Goal: Transaction & Acquisition: Purchase product/service

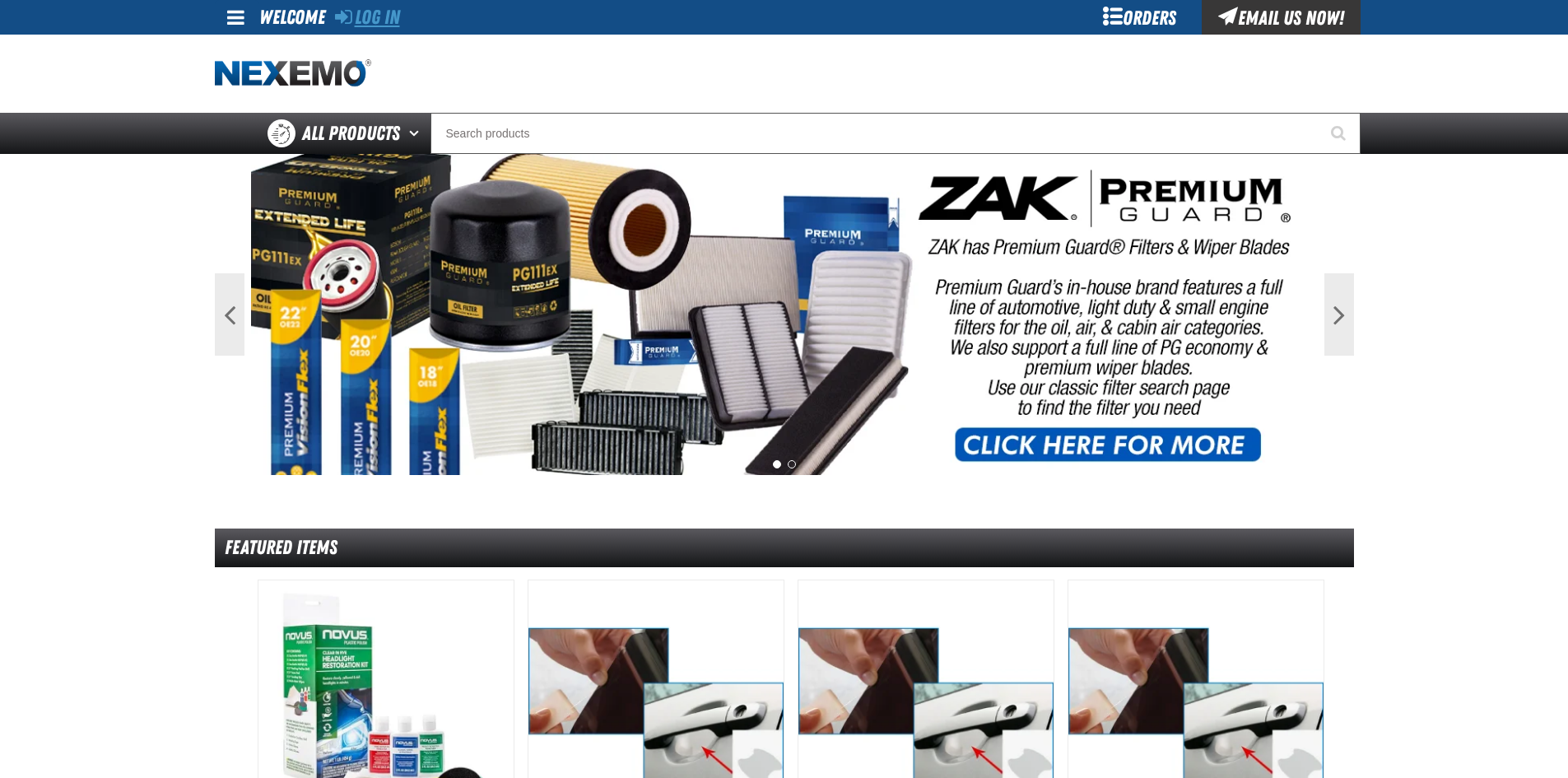
click at [357, 26] on link "Log In" at bounding box center [367, 16] width 65 height 23
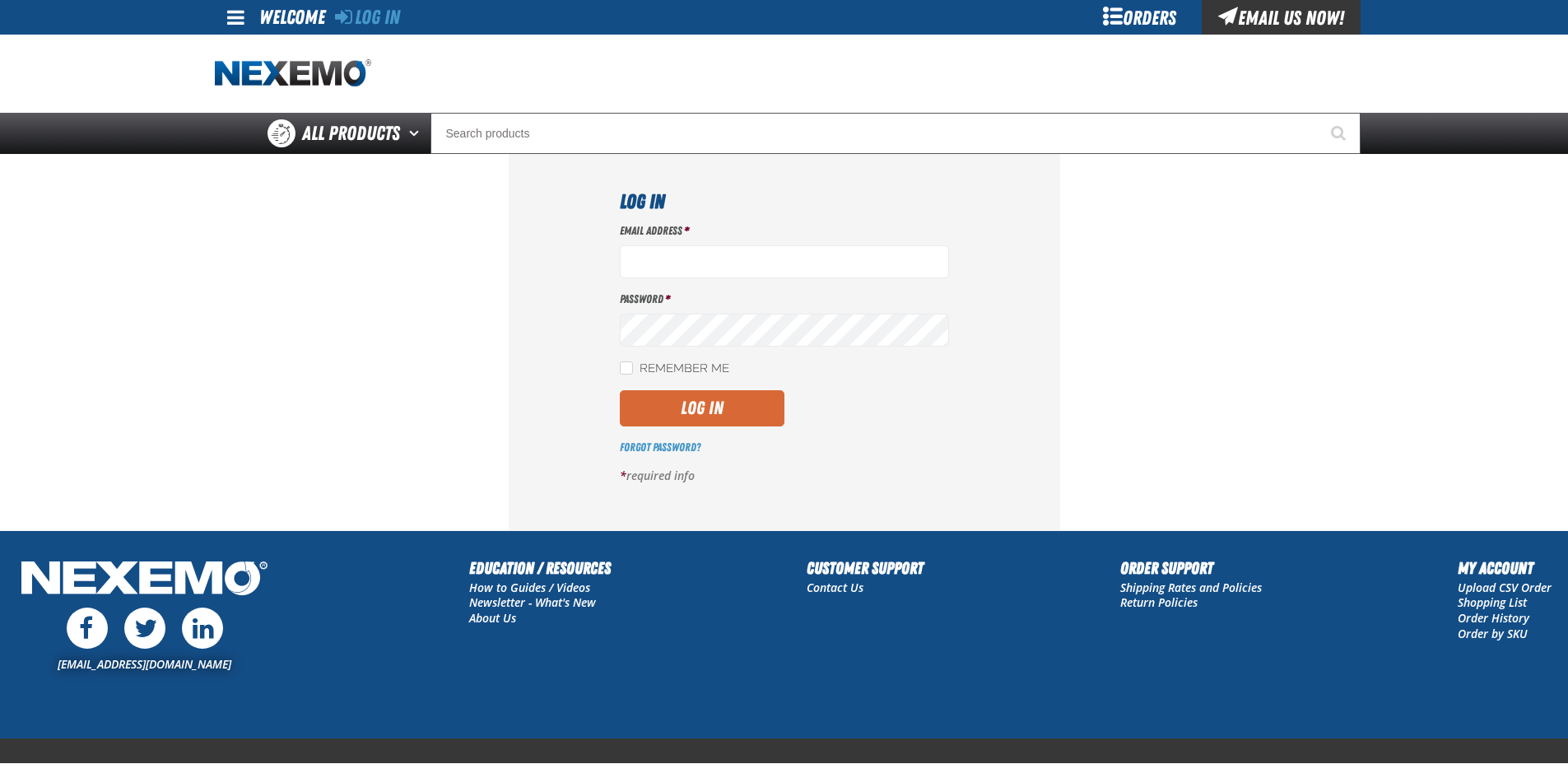
type input "[EMAIL_ADDRESS][DOMAIN_NAME]"
click at [693, 422] on button "Log In" at bounding box center [702, 408] width 165 height 36
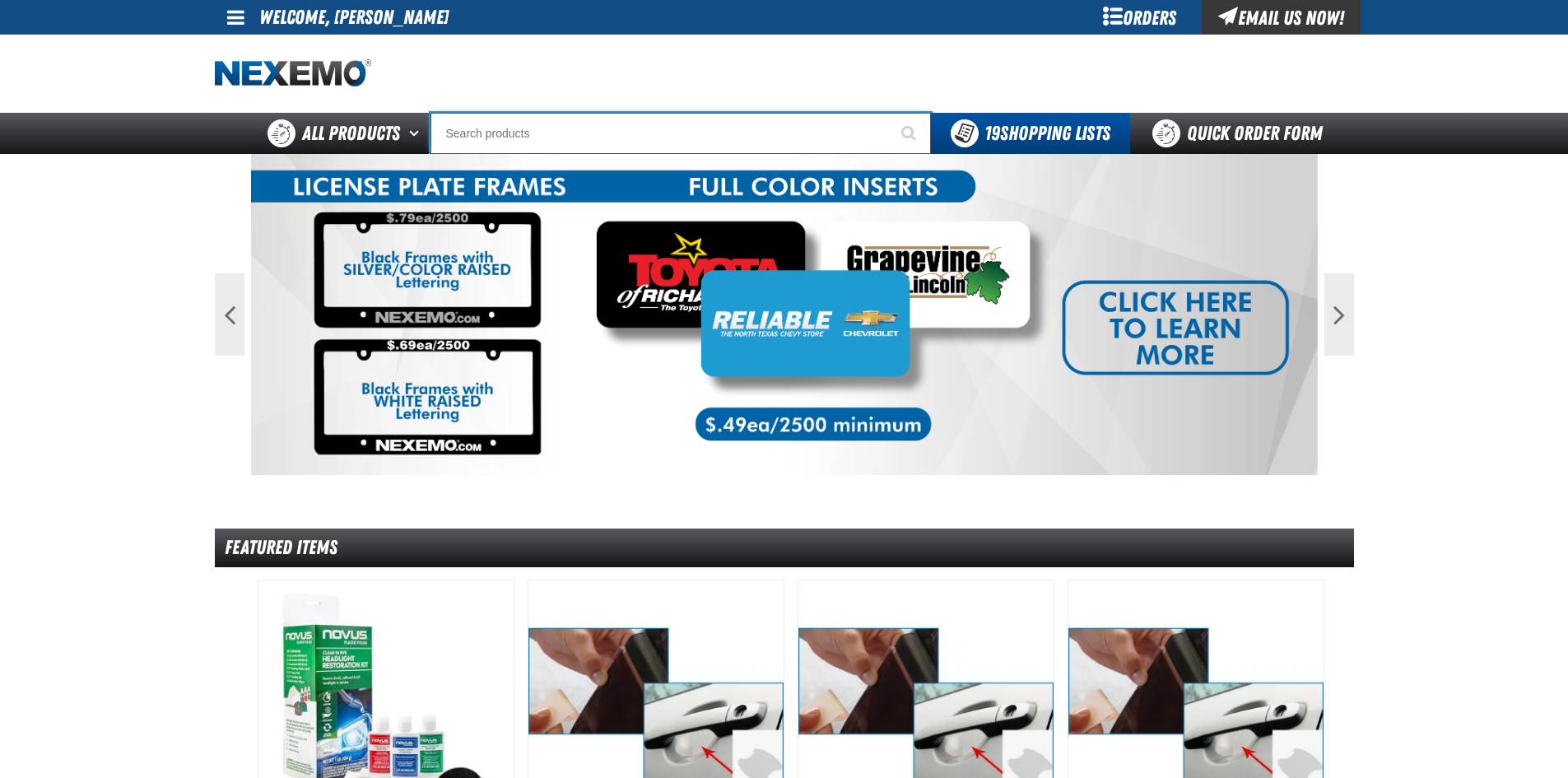
click at [496, 123] on input "Search" at bounding box center [680, 133] width 500 height 41
type input "SPF1540"
click at [889, 113] on button "Start Searching" at bounding box center [909, 133] width 41 height 41
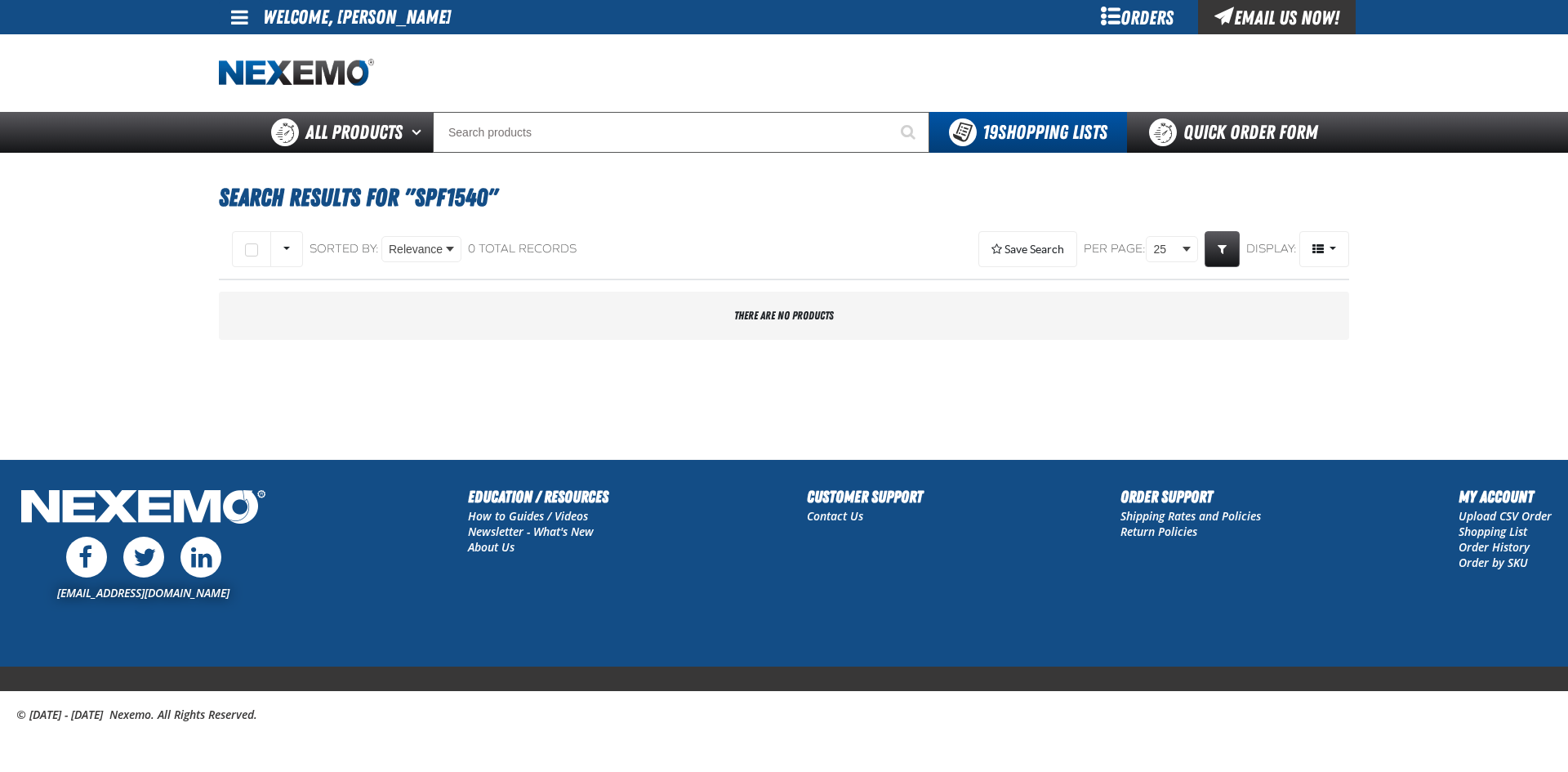
click at [1060, 109] on div at bounding box center [784, 73] width 1130 height 77
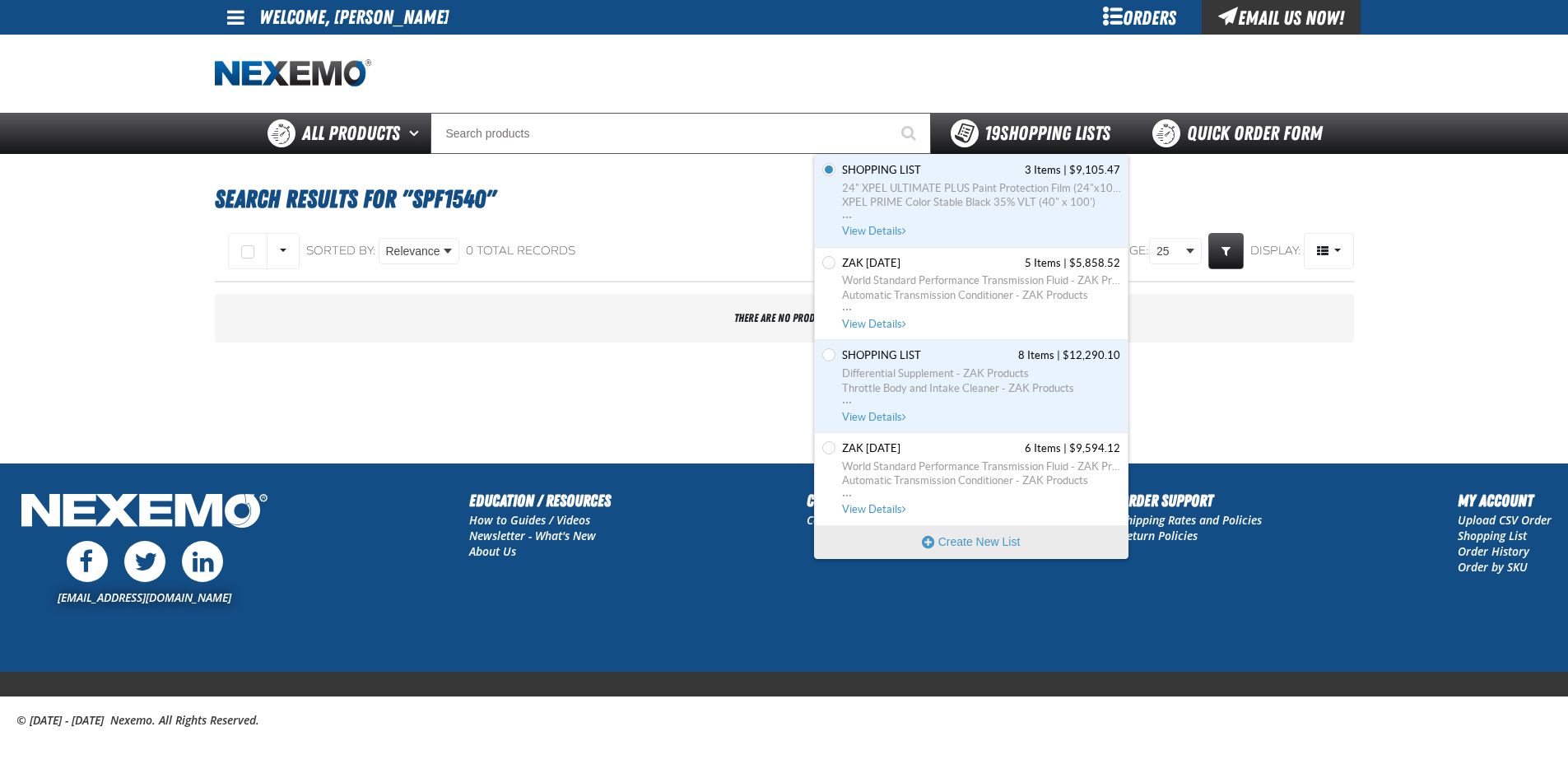
click at [1067, 120] on div "19 Shopping Lists" at bounding box center [1031, 133] width 159 height 28
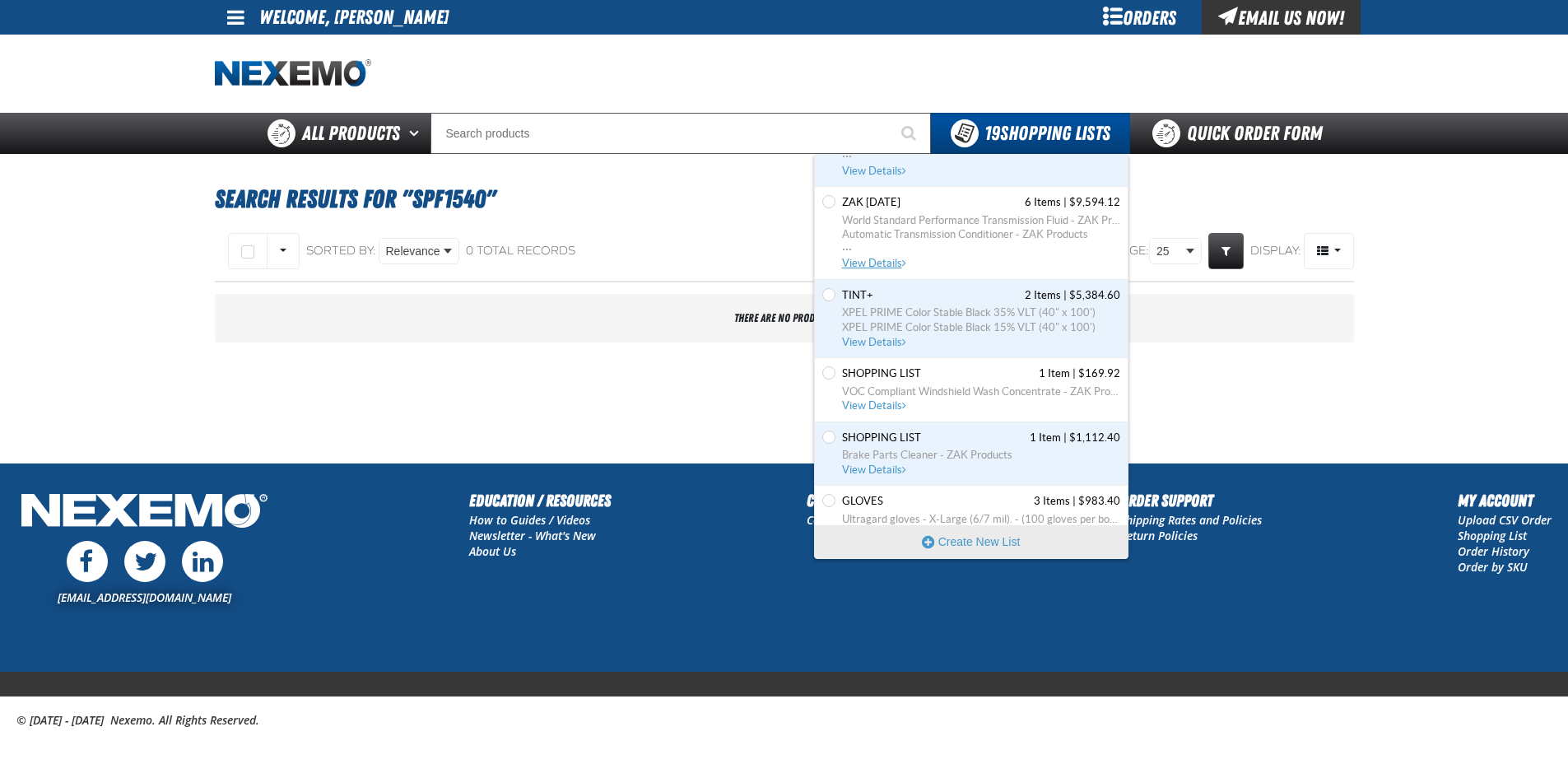
scroll to position [247, 0]
click at [923, 327] on span "XPEL PRIME Color Stable Black 15% VLT (40" x 100')" at bounding box center [981, 327] width 278 height 14
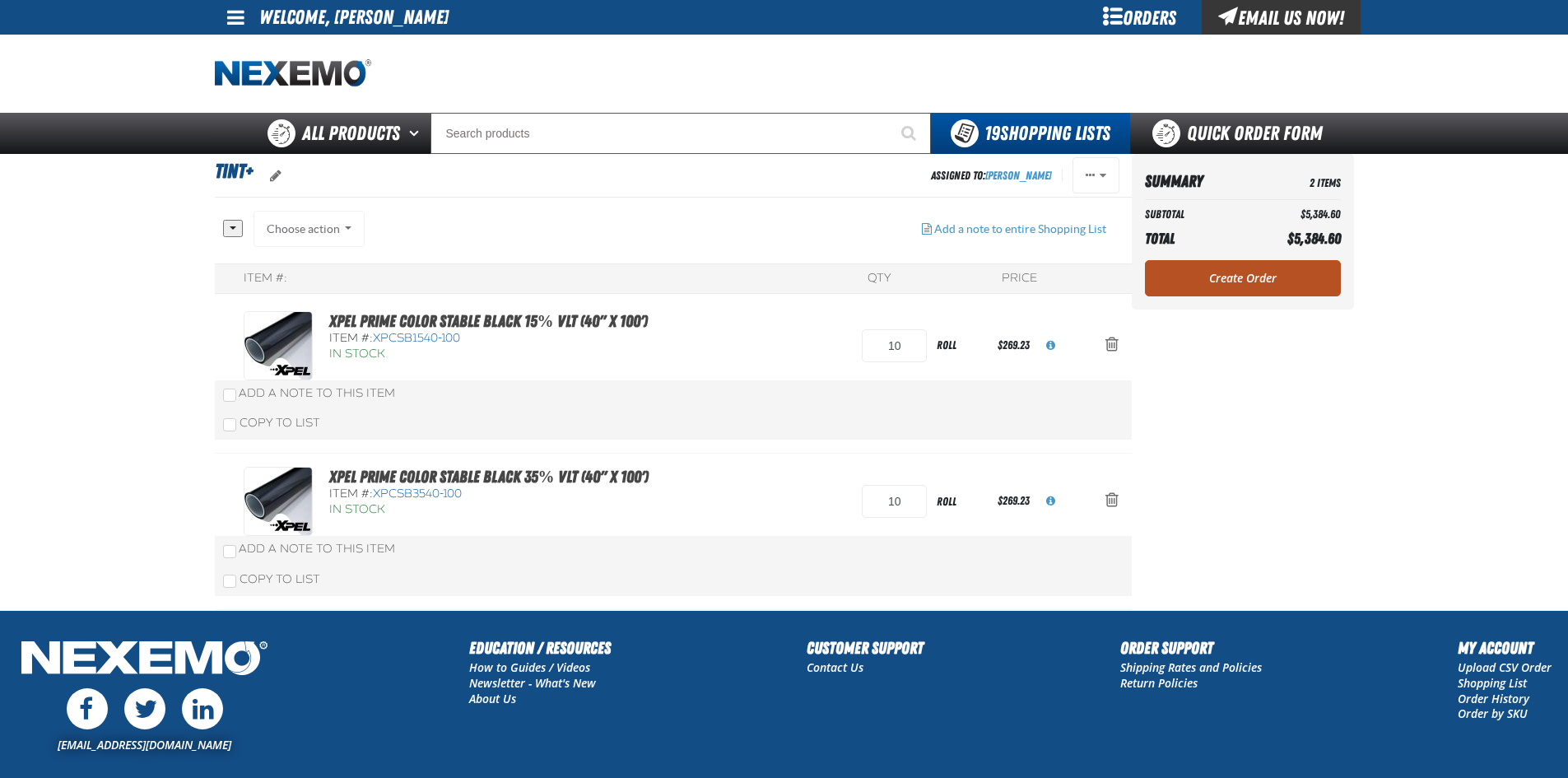
click at [1191, 278] on link "Create Order" at bounding box center [1242, 278] width 196 height 36
